Goal: Transaction & Acquisition: Purchase product/service

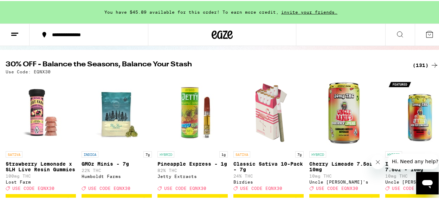
click at [413, 66] on div "(131)" at bounding box center [425, 64] width 26 height 8
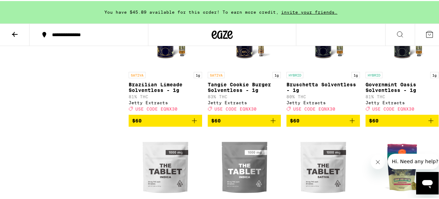
scroll to position [4006, 0]
